Goal: Information Seeking & Learning: Learn about a topic

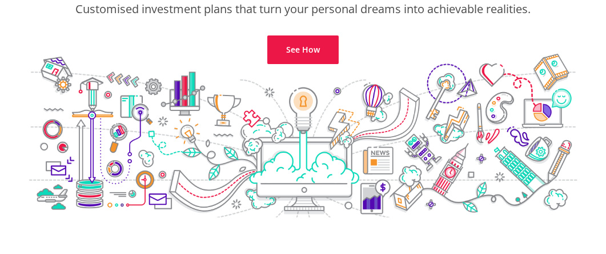
scroll to position [155, 0]
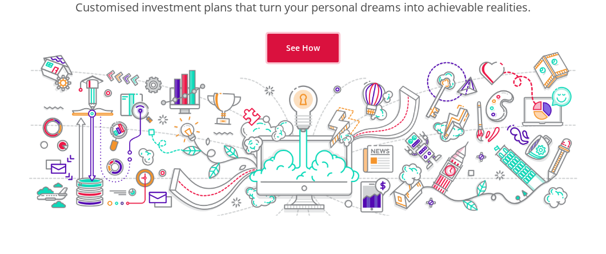
click at [289, 51] on link "See How" at bounding box center [302, 48] width 71 height 29
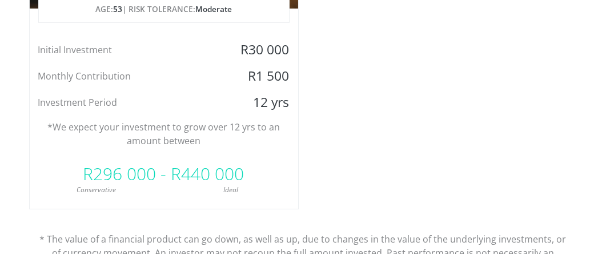
scroll to position [1087, 0]
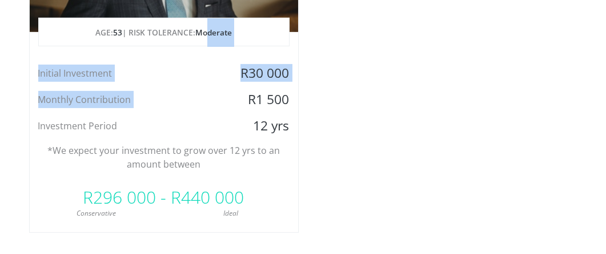
drag, startPoint x: 248, startPoint y: 99, endPoint x: 209, endPoint y: 39, distance: 72.2
click at [209, 39] on div "Just Saving to Build Wealth AGE: [DEMOGRAPHIC_DATA] | RISK TOLERANCE: Moderate …" at bounding box center [164, 51] width 270 height 364
click at [209, 39] on p "AGE: [DEMOGRAPHIC_DATA] | RISK TOLERANCE: Moderate" at bounding box center [164, 32] width 250 height 29
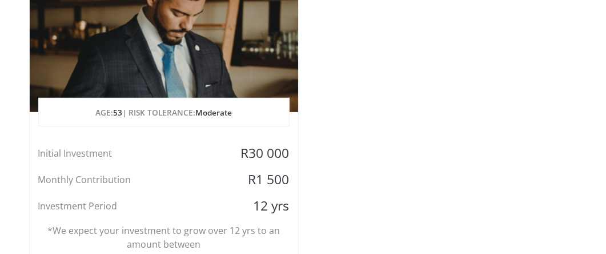
scroll to position [999, 0]
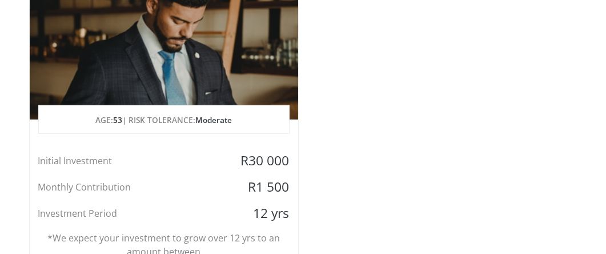
click at [203, 36] on div at bounding box center [164, 52] width 268 height 134
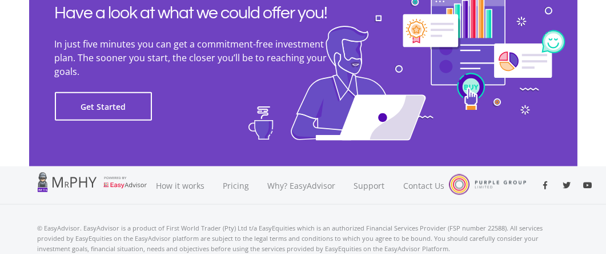
scroll to position [3087, 0]
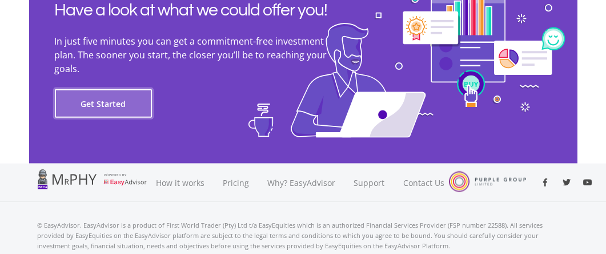
click at [112, 99] on button "Get Started" at bounding box center [103, 103] width 97 height 29
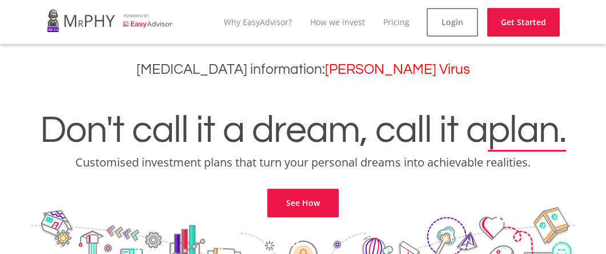
scroll to position [3086, 0]
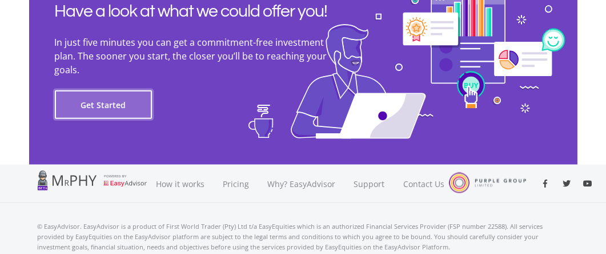
click at [101, 103] on button "Get Started" at bounding box center [103, 104] width 97 height 29
